Goal: Information Seeking & Learning: Learn about a topic

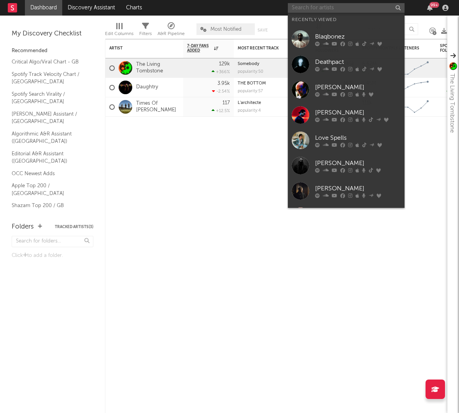
click at [322, 9] on input "text" at bounding box center [346, 8] width 117 height 10
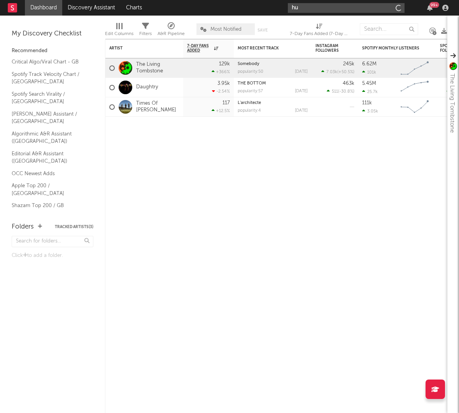
type input "h"
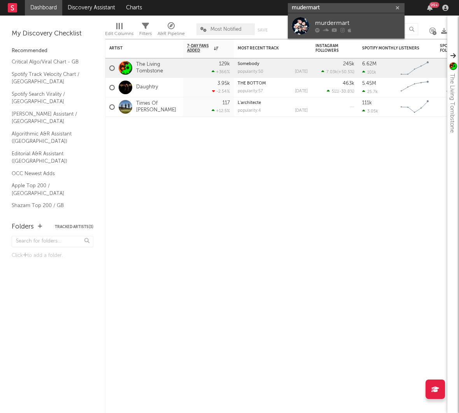
type input "mudermart"
click at [339, 29] on div at bounding box center [358, 30] width 86 height 5
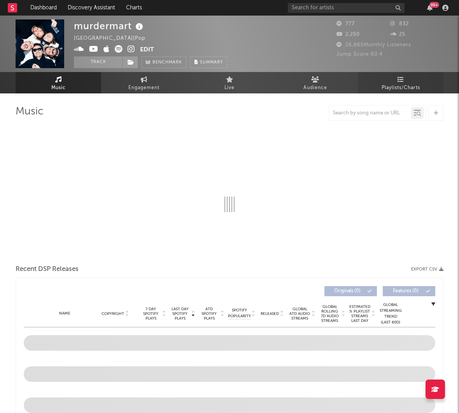
click at [404, 86] on span "Playlists/Charts" at bounding box center [401, 87] width 39 height 9
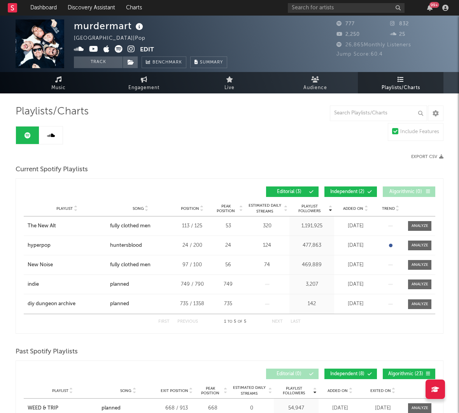
click at [56, 131] on link at bounding box center [50, 135] width 23 height 18
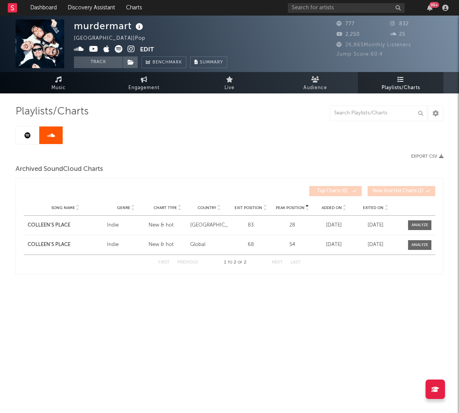
click at [240, 153] on div "Playlists/Charts Export CSV Archived SoundCloud Charts Peak Position Song Name …" at bounding box center [230, 189] width 428 height 169
